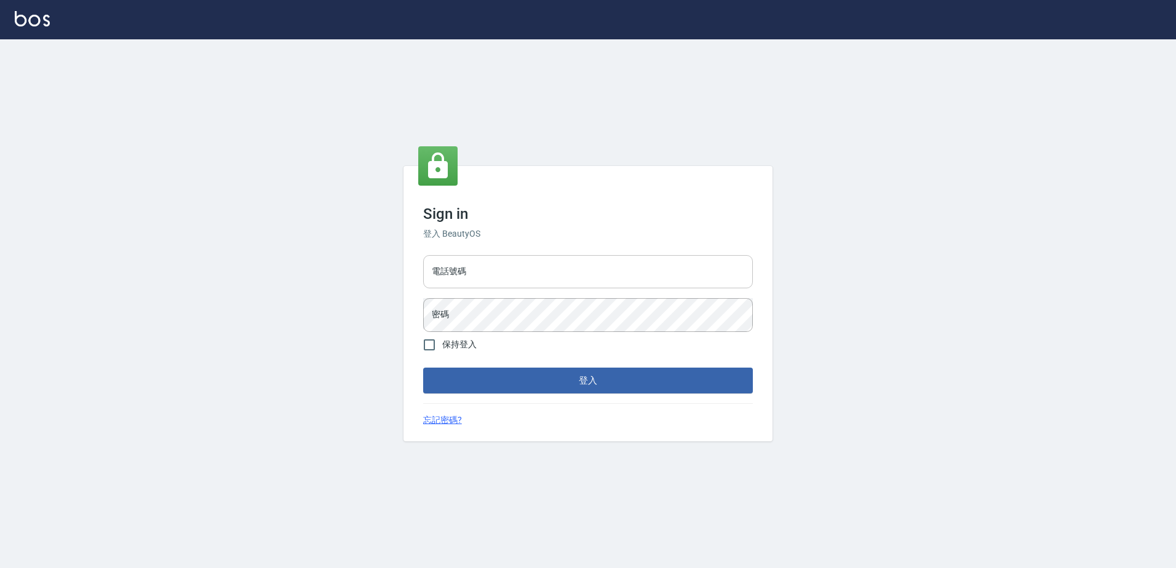
click at [487, 271] on input "電話號碼" at bounding box center [588, 271] width 330 height 33
type input "0426865599"
click at [423, 368] on button "登入" at bounding box center [588, 381] width 330 height 26
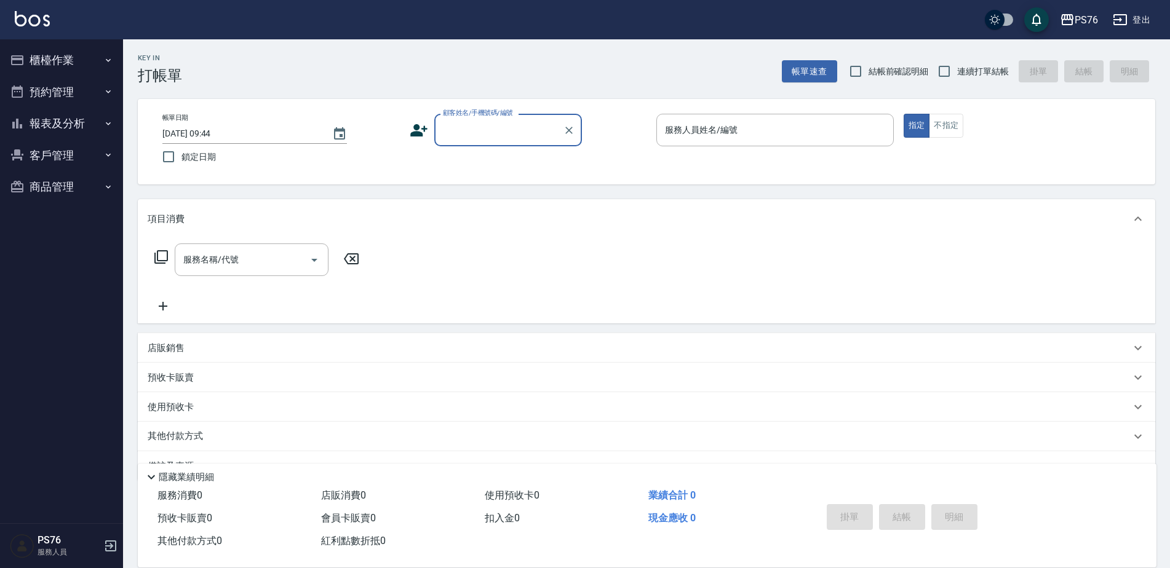
click at [96, 127] on button "報表及分析" at bounding box center [61, 124] width 113 height 32
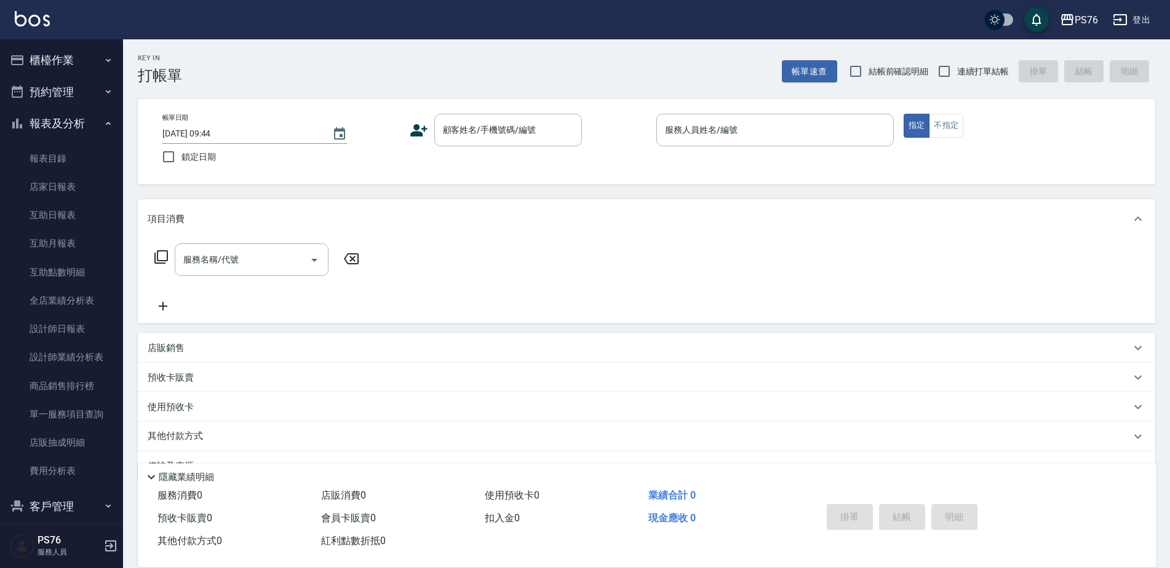
click at [108, 56] on button "櫃檯作業" at bounding box center [61, 60] width 113 height 32
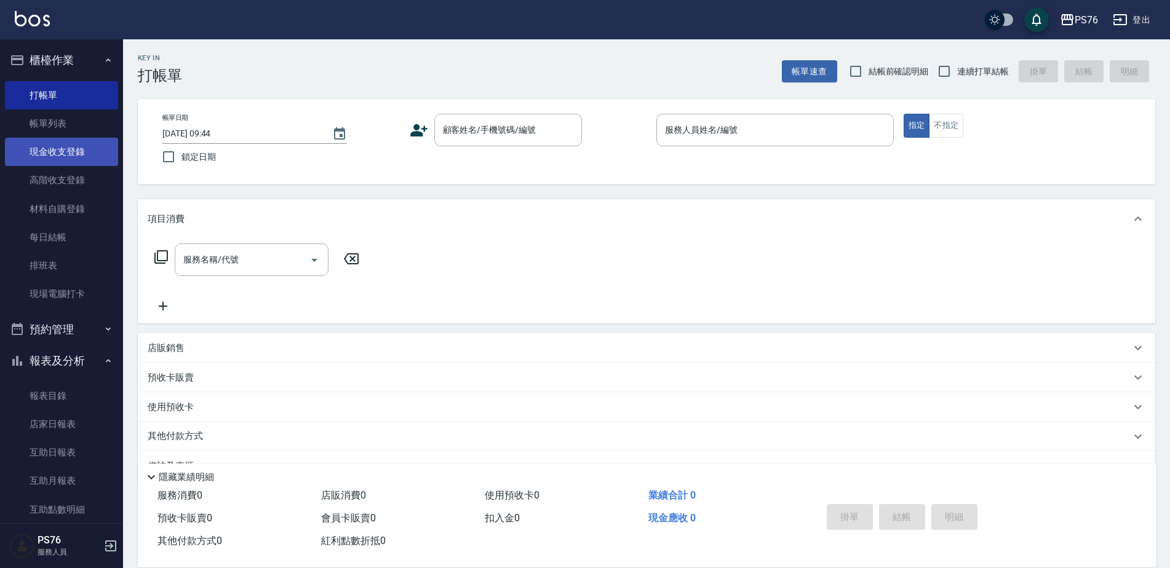
click at [63, 150] on link "現金收支登錄" at bounding box center [61, 152] width 113 height 28
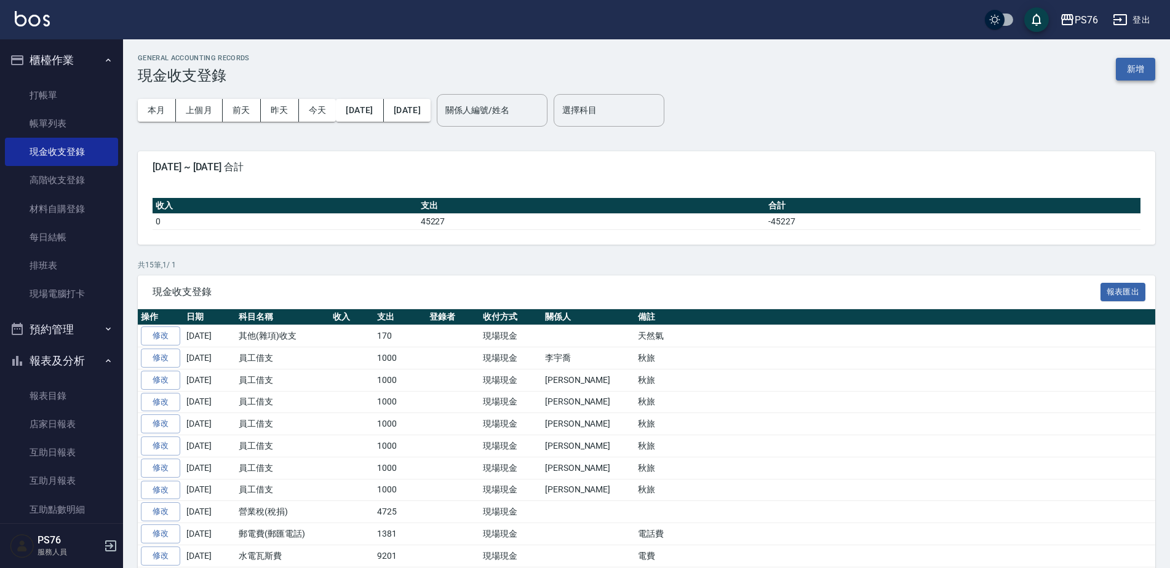
click at [1130, 69] on button "新增" at bounding box center [1135, 69] width 39 height 23
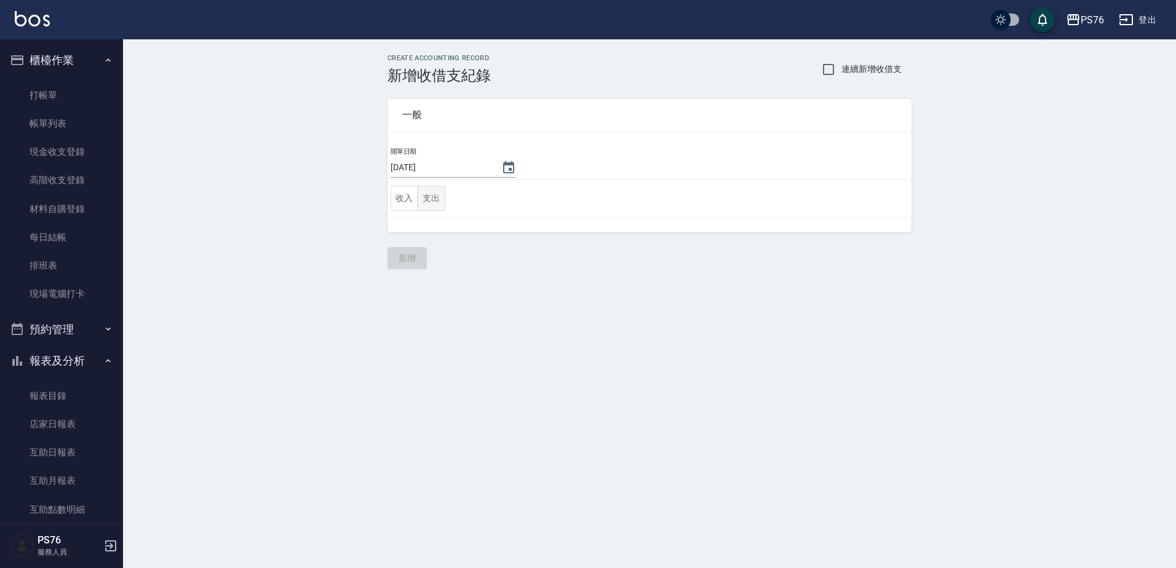
click at [443, 197] on button "支出" at bounding box center [432, 198] width 28 height 25
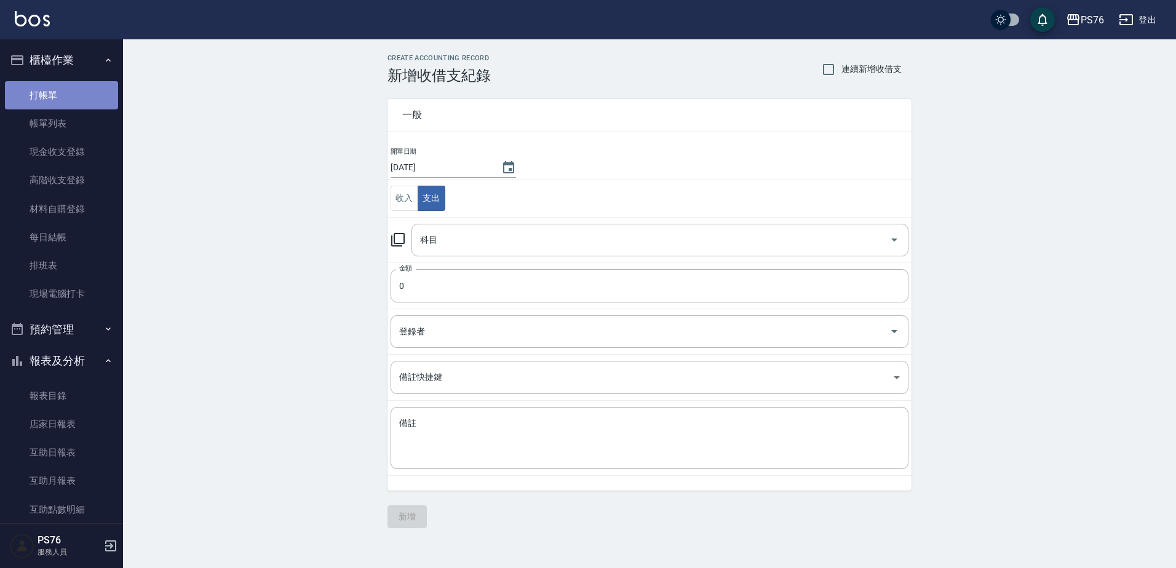
click at [67, 97] on link "打帳單" at bounding box center [61, 95] width 113 height 28
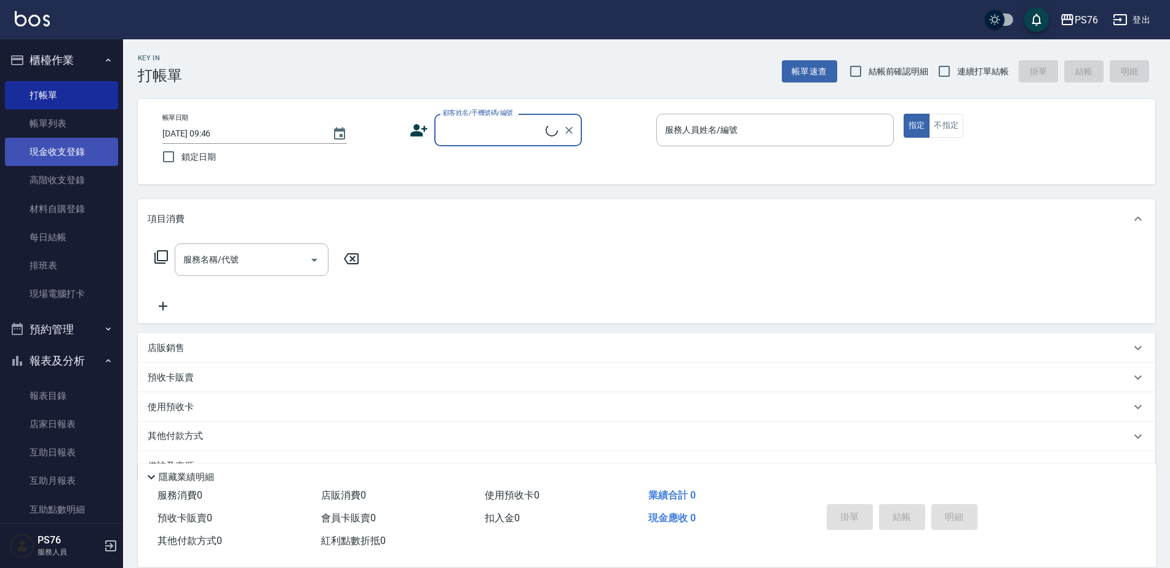
click at [86, 150] on link "現金收支登錄" at bounding box center [61, 152] width 113 height 28
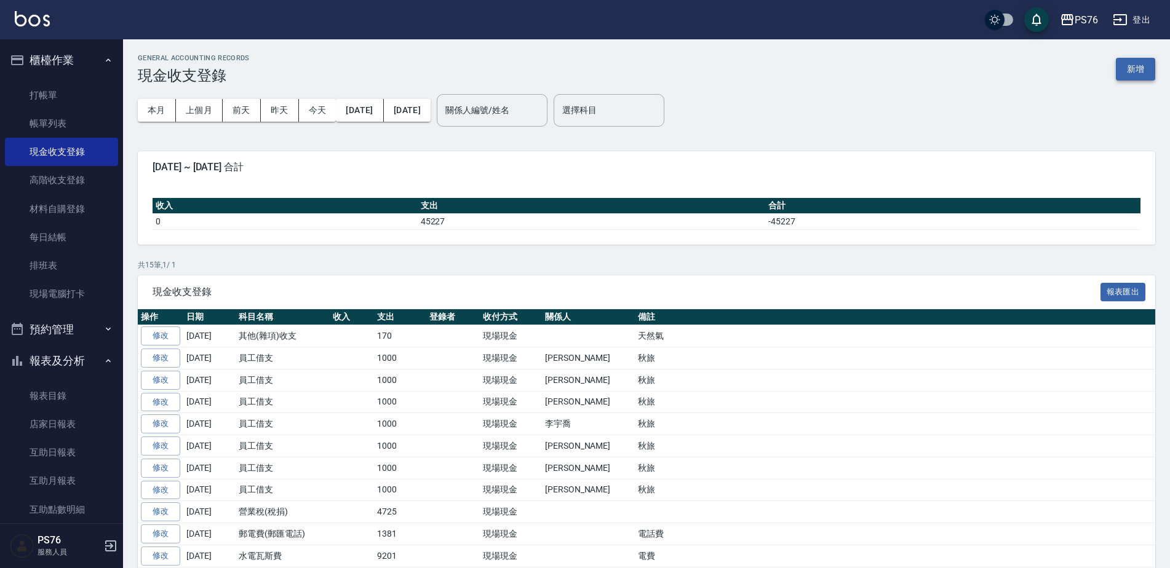
click at [1145, 71] on button "新增" at bounding box center [1135, 69] width 39 height 23
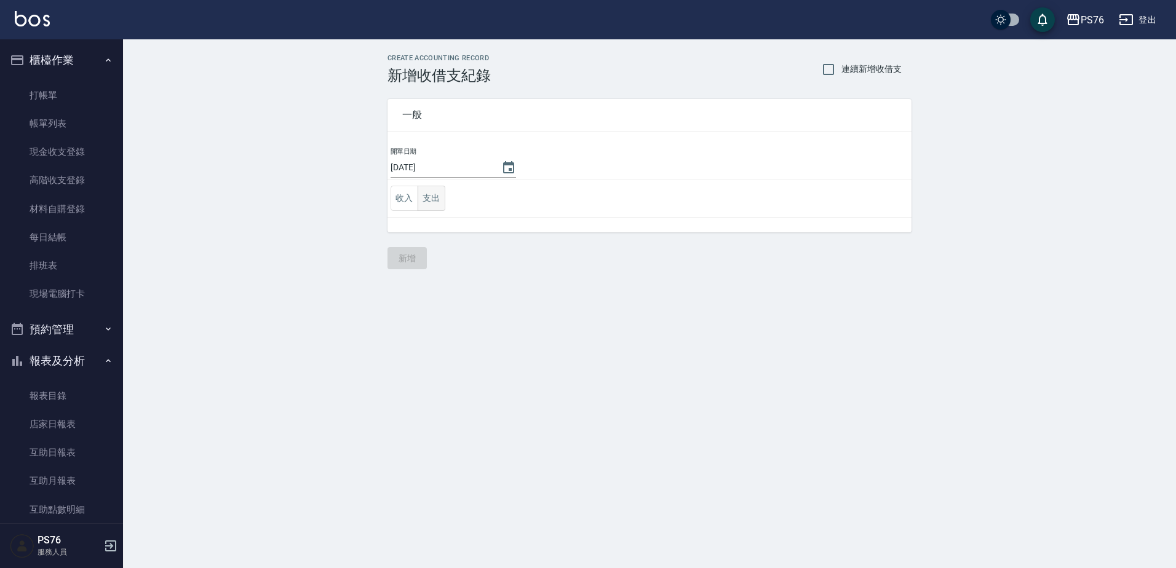
click at [429, 205] on button "支出" at bounding box center [432, 198] width 28 height 25
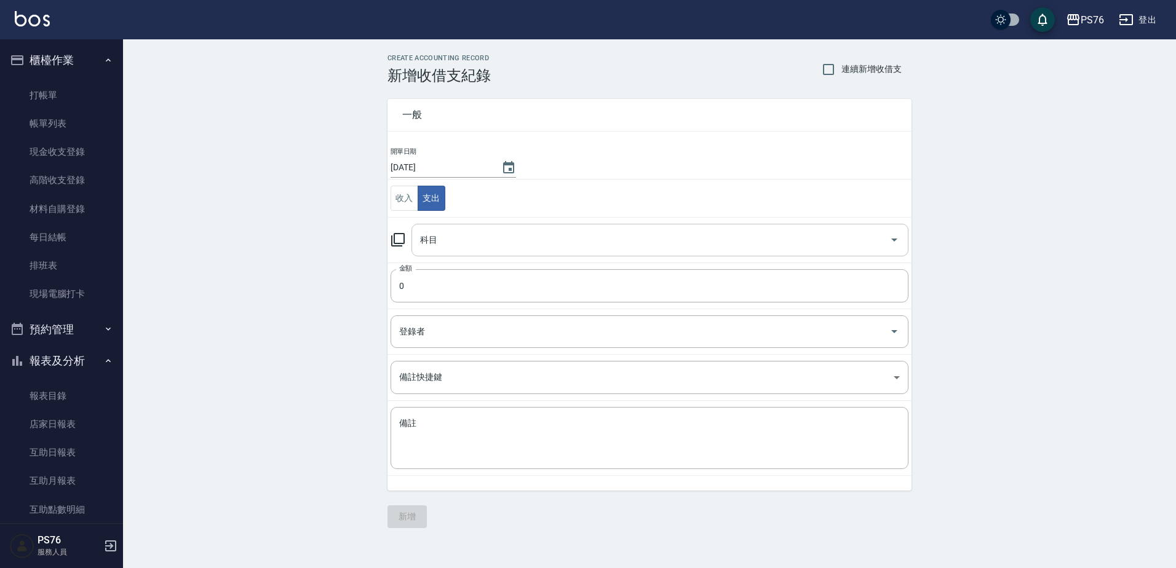
click at [450, 256] on div "科目" at bounding box center [659, 240] width 497 height 33
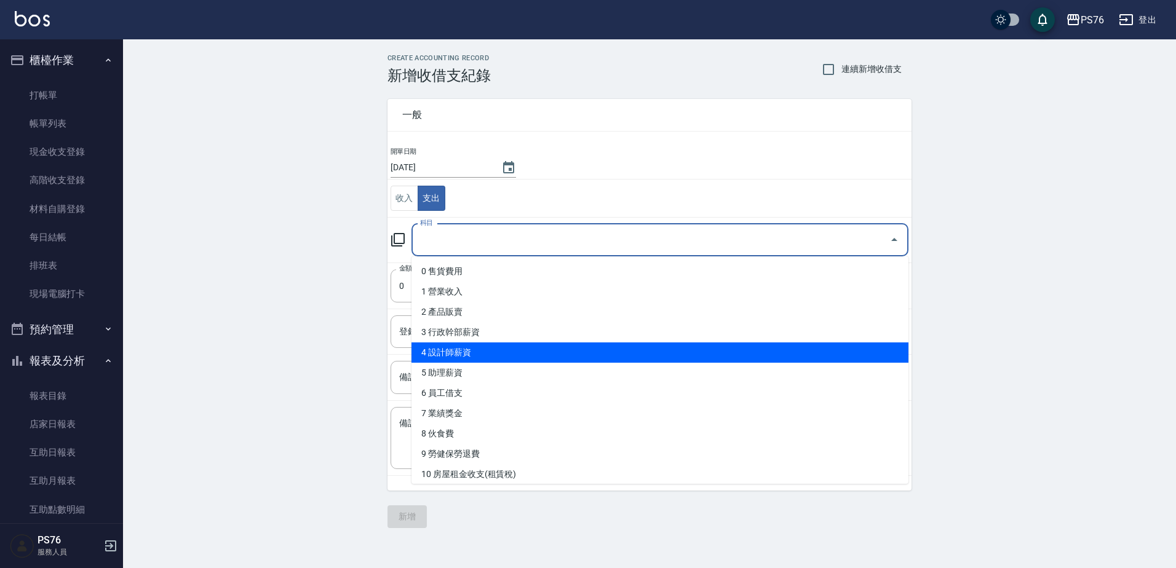
click at [494, 352] on li "4 設計師薪資" at bounding box center [659, 353] width 497 height 20
type input "4 設計師薪資"
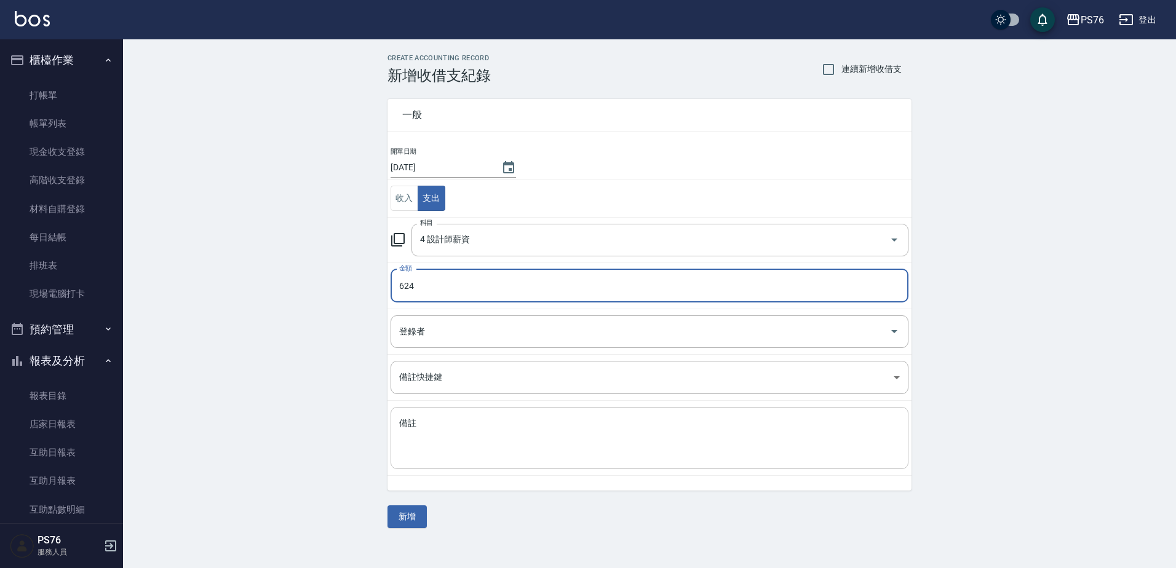
type input "624"
click at [482, 429] on textarea "備註" at bounding box center [649, 439] width 501 height 42
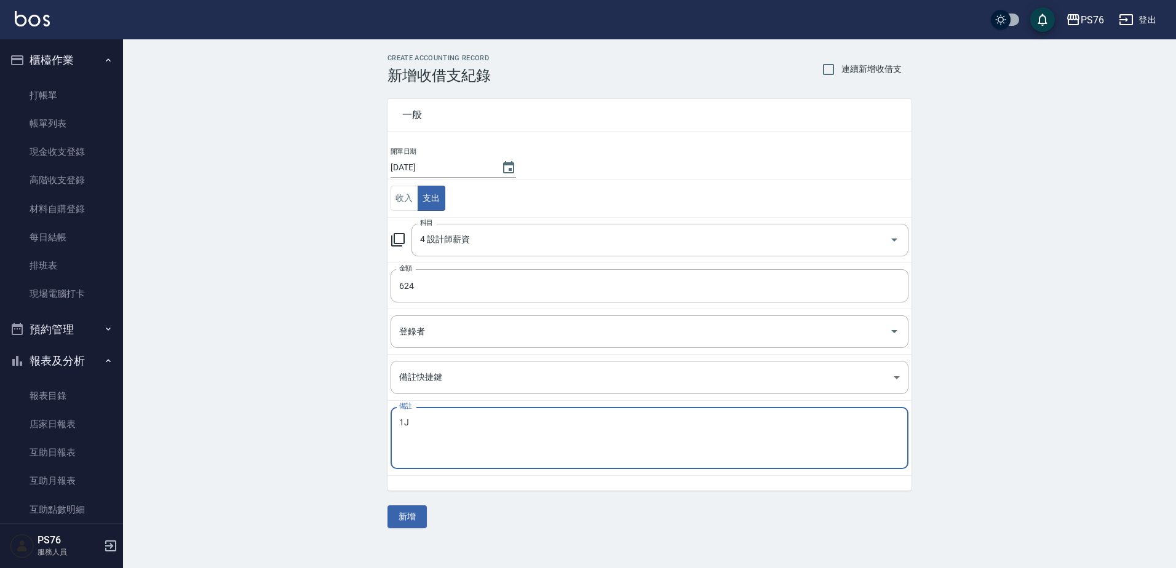
type textarea "1"
type textarea "補"
type textarea "補薪"
click at [365, 522] on div "CREATE ACCOUNTING RECORD 新增收借支紀錄 連續新增收借支 一般 開單日期 [DATE] 收入 支出 科目 4 設計師薪資 科目 金額 …" at bounding box center [649, 291] width 1053 height 504
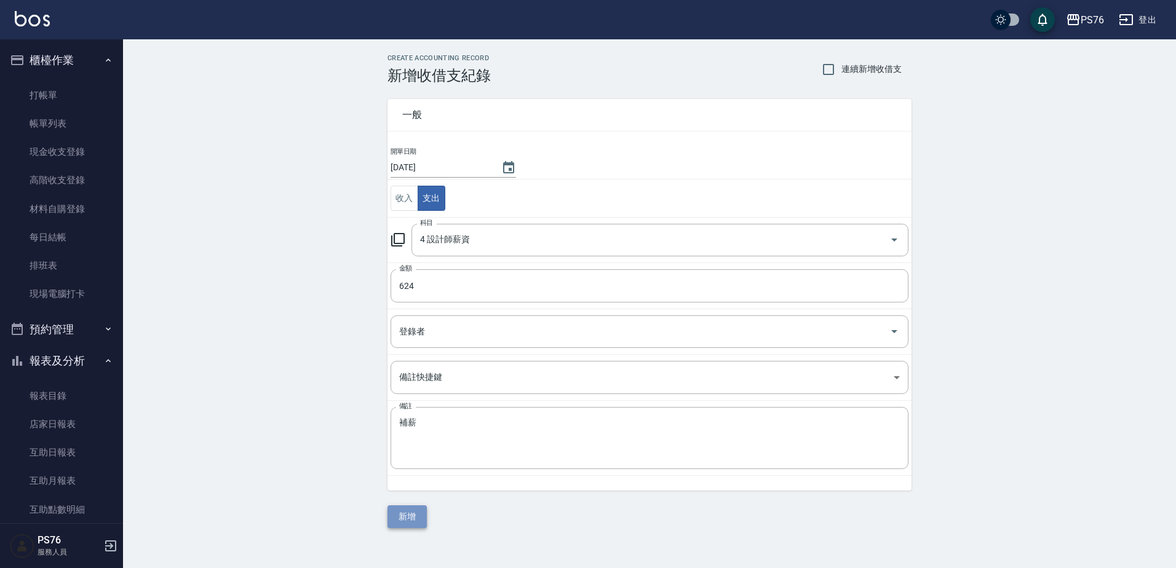
click at [402, 512] on button "新增" at bounding box center [406, 516] width 39 height 23
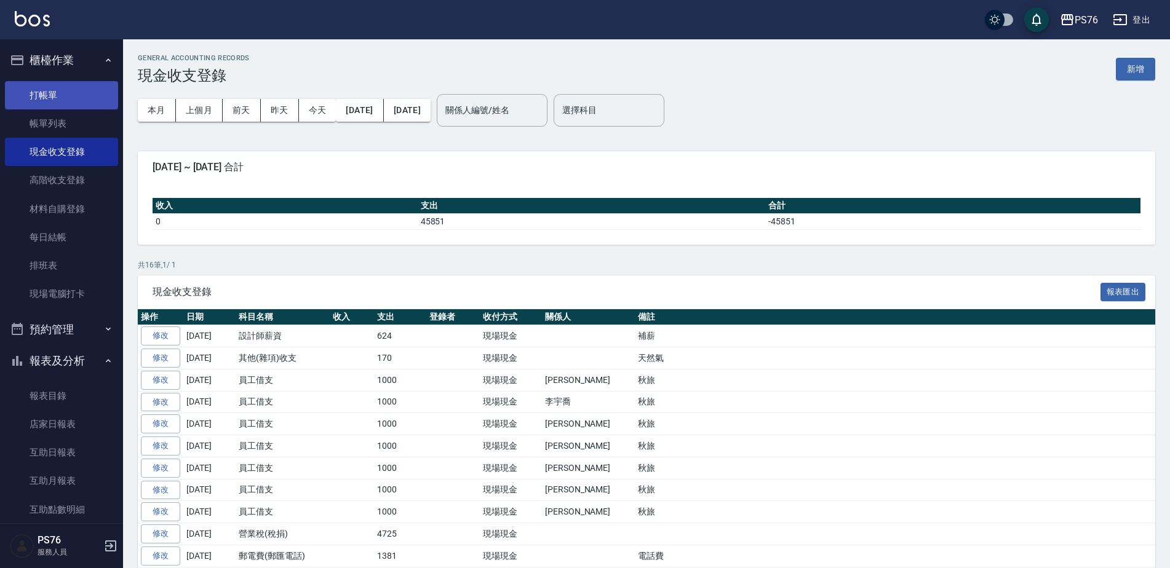
click at [58, 95] on link "打帳單" at bounding box center [61, 95] width 113 height 28
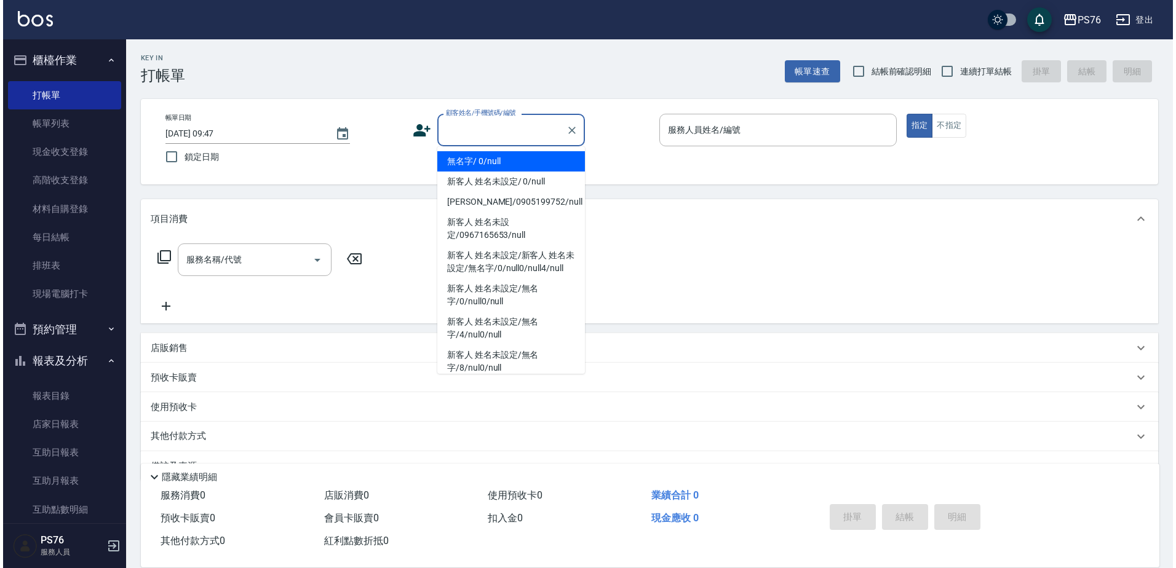
scroll to position [42, 0]
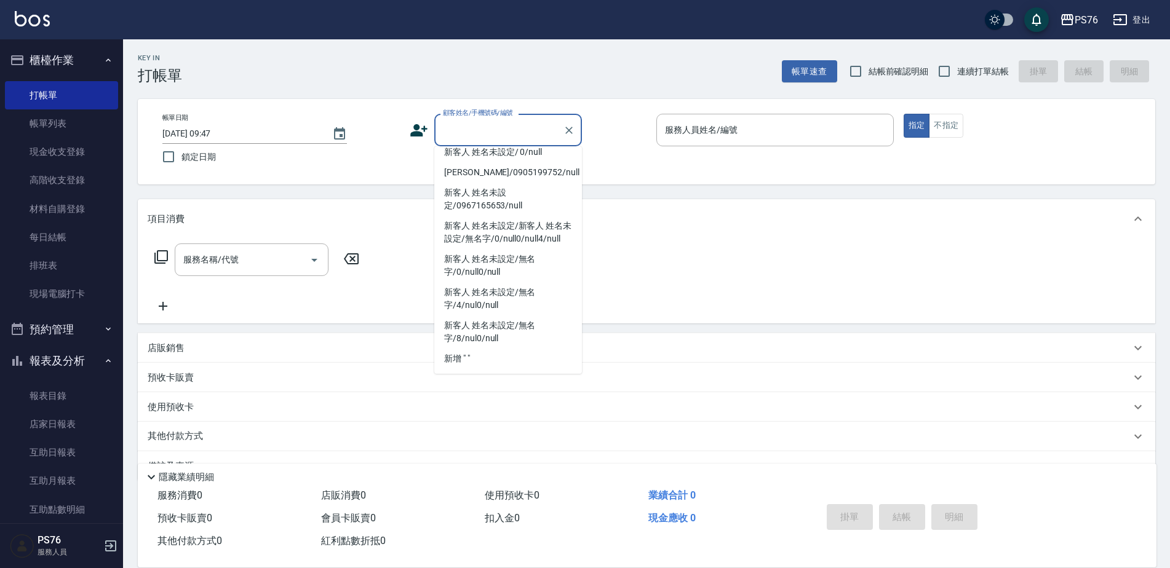
click at [673, 80] on div "Key In 打帳單 帳單速查 結帳前確認明細 連續打單結帳 掛單 結帳 明細" at bounding box center [639, 61] width 1032 height 45
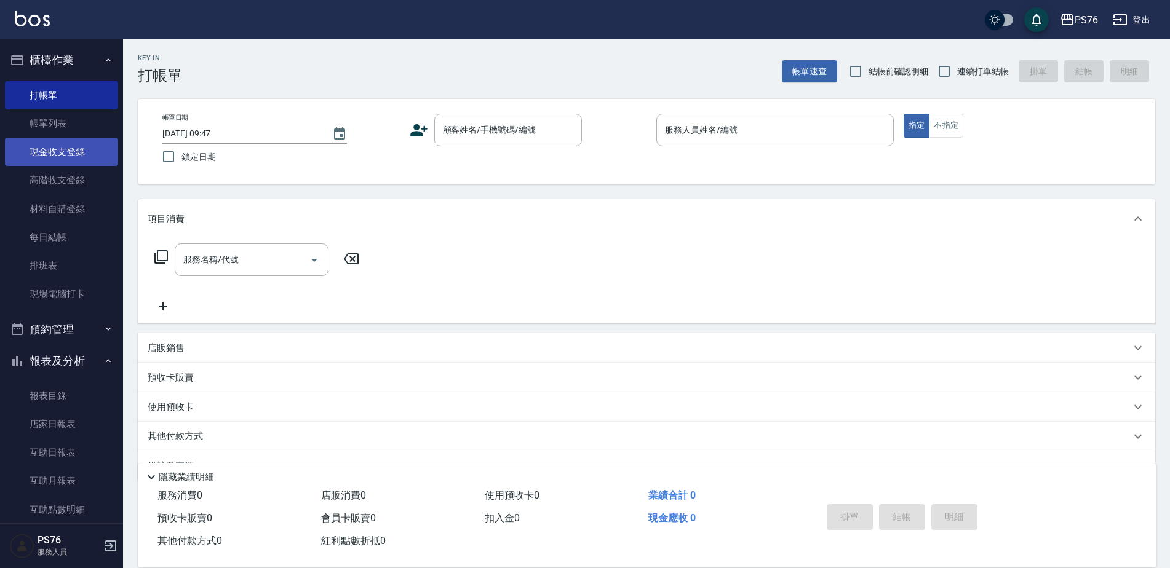
click at [61, 154] on link "現金收支登錄" at bounding box center [61, 152] width 113 height 28
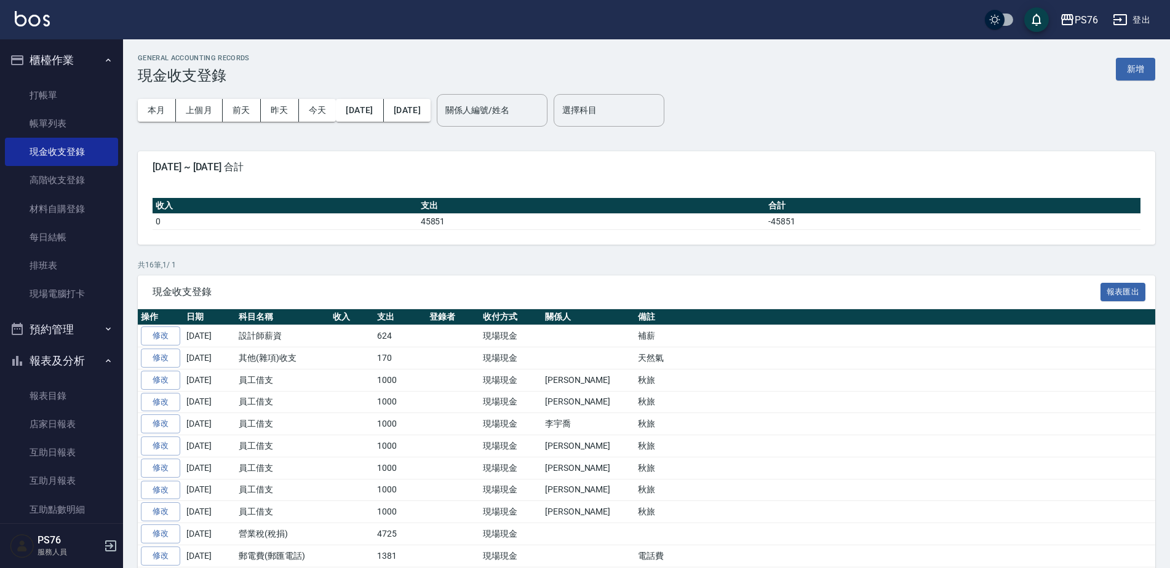
click at [1145, 17] on button "登出" at bounding box center [1131, 20] width 47 height 23
